Goal: Task Accomplishment & Management: Use online tool/utility

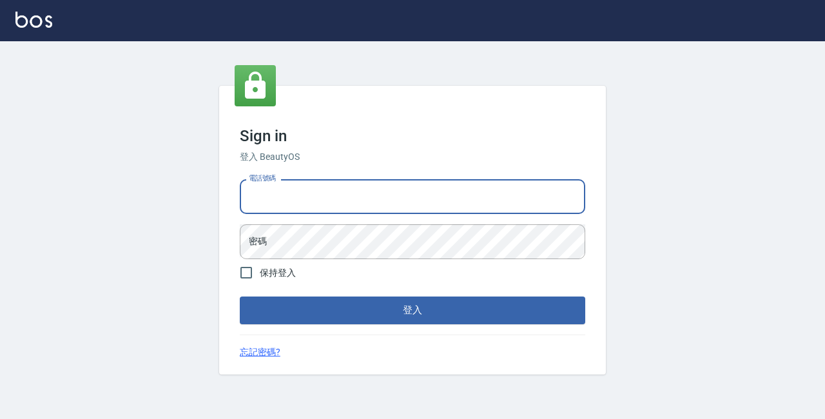
click at [320, 197] on input "電話號碼" at bounding box center [413, 196] width 346 height 35
type input "89729295"
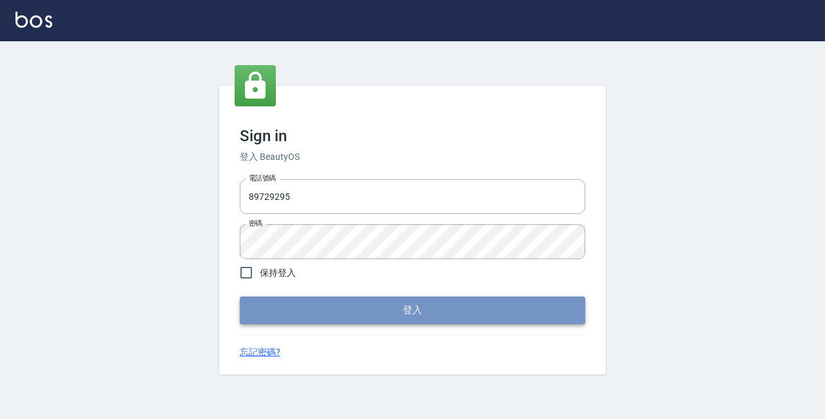
click at [423, 322] on button "登入" at bounding box center [413, 310] width 346 height 27
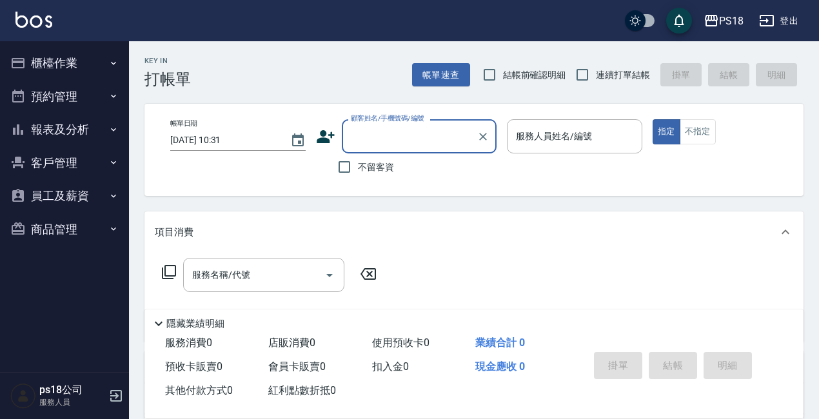
click at [51, 66] on button "櫃檯作業" at bounding box center [64, 63] width 119 height 34
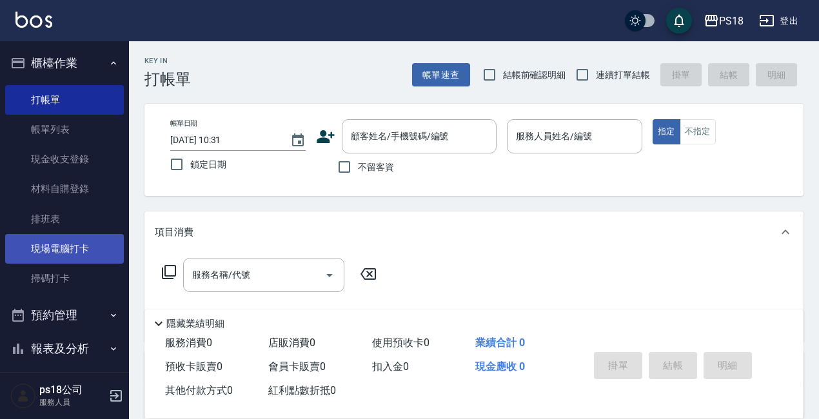
click at [56, 256] on link "現場電腦打卡" at bounding box center [64, 249] width 119 height 30
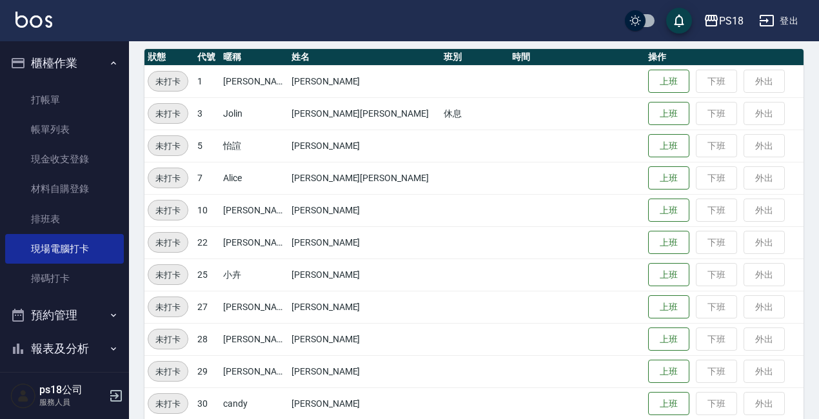
scroll to position [321, 0]
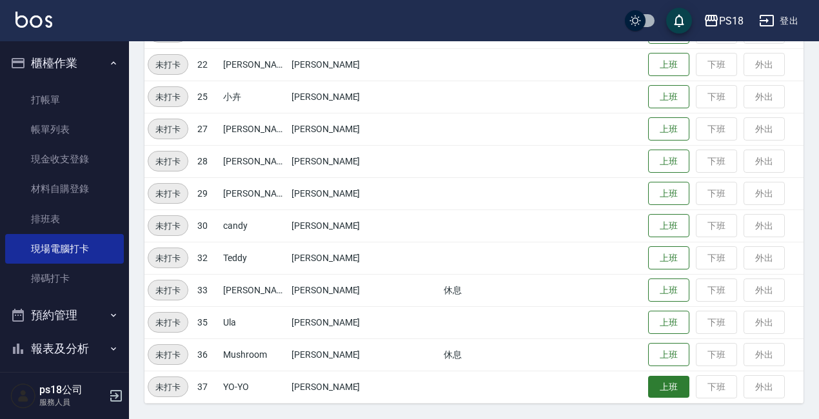
click at [648, 377] on button "上班" at bounding box center [668, 387] width 41 height 23
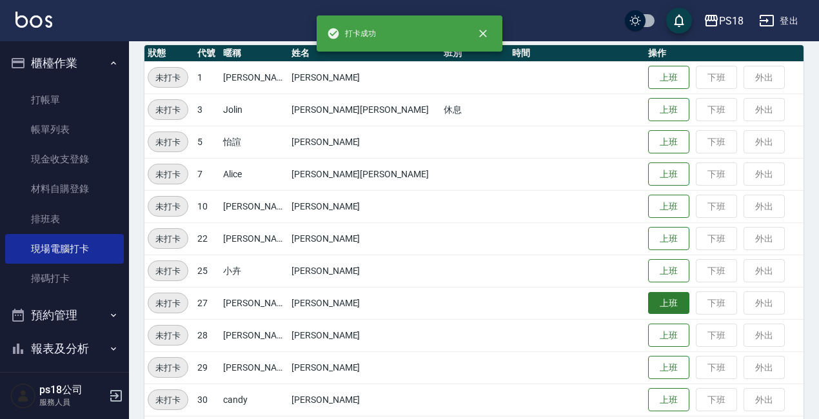
scroll to position [128, 0]
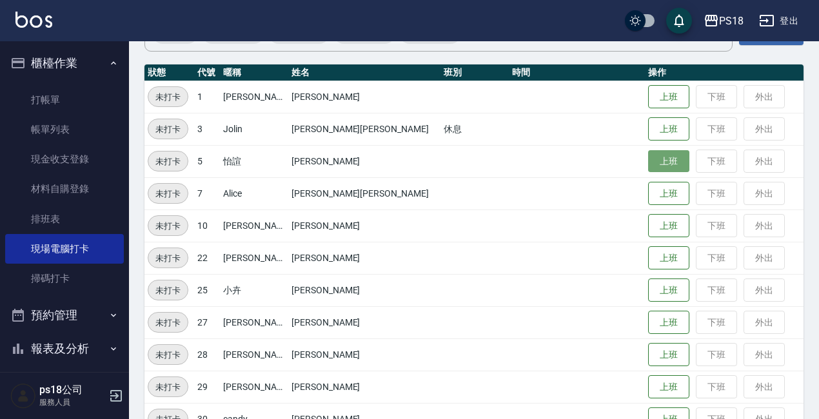
click at [649, 165] on button "上班" at bounding box center [668, 161] width 41 height 23
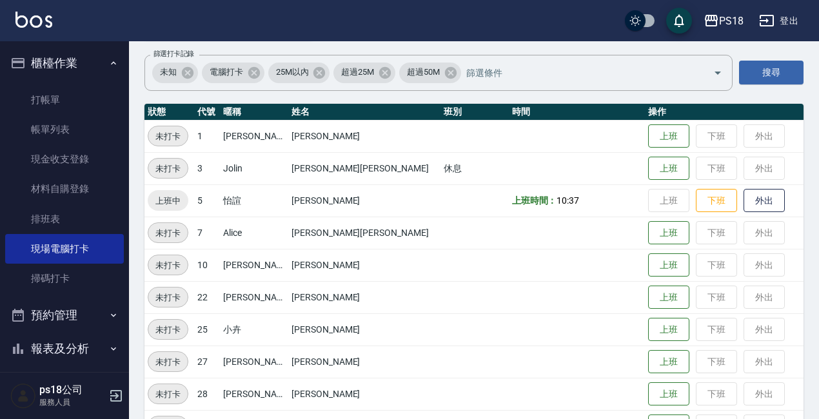
scroll to position [63, 0]
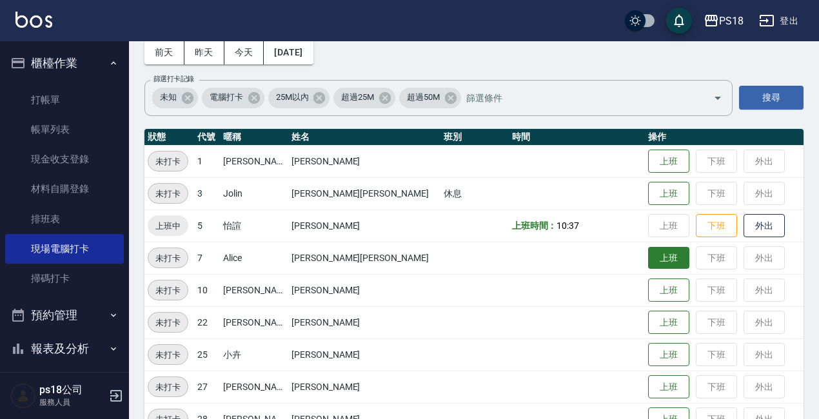
click at [648, 265] on button "上班" at bounding box center [668, 258] width 41 height 23
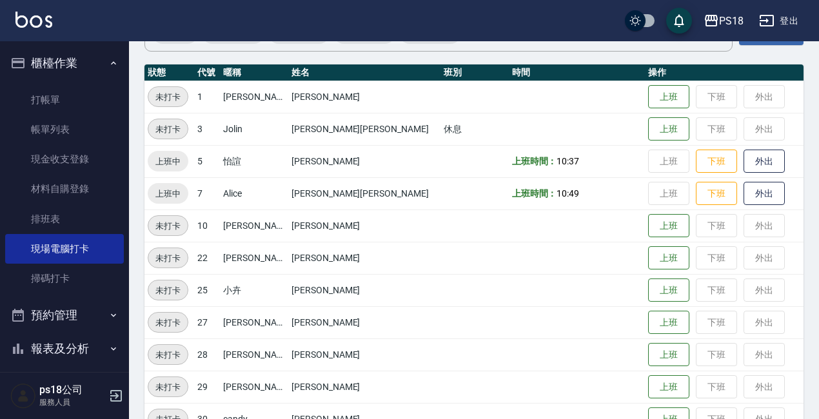
scroll to position [321, 0]
